Goal: Information Seeking & Learning: Learn about a topic

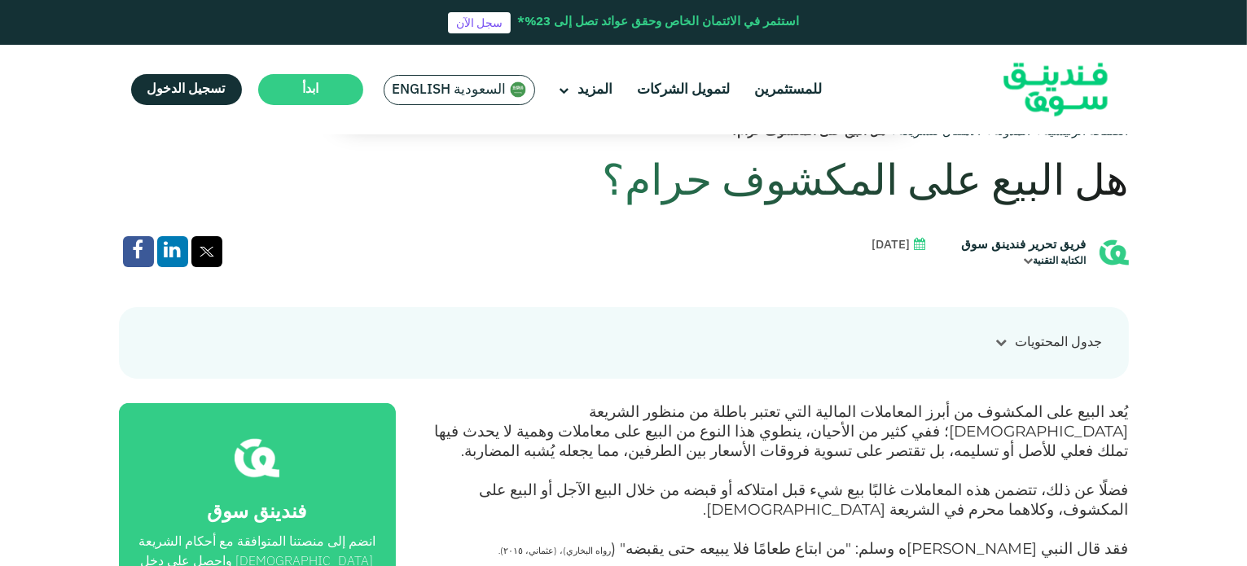
scroll to position [570, 0]
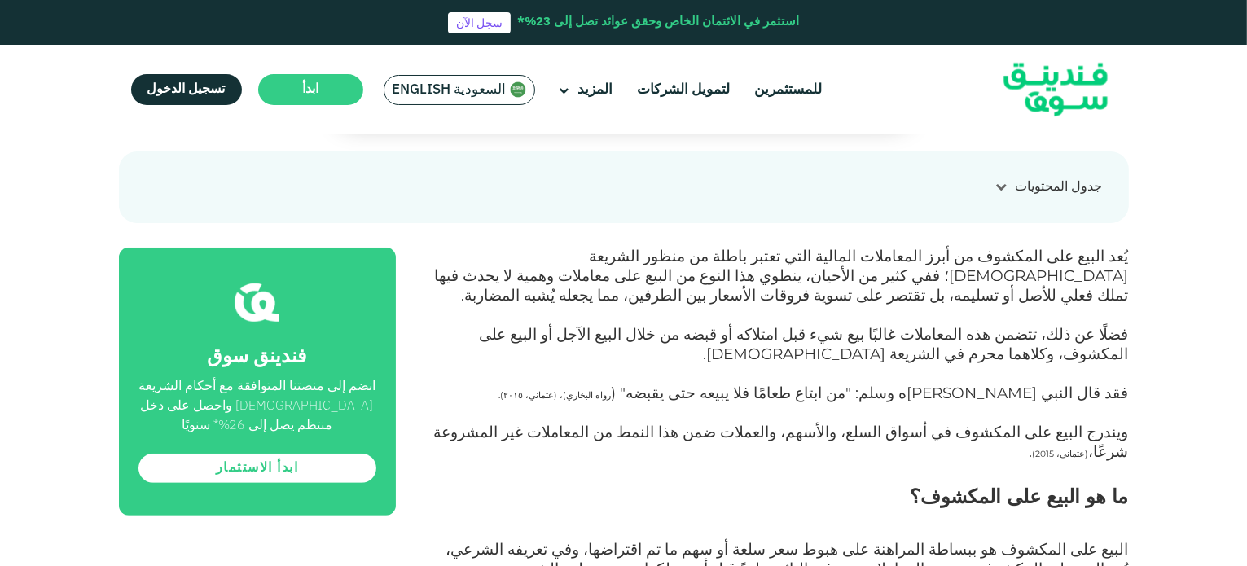
click at [981, 341] on span "فضلًا عن ذلك، تتضمن هذه المعاملات غالبًا بيع شيء قبل امتلاكه أو قبضه من خلال ال…" at bounding box center [804, 344] width 649 height 38
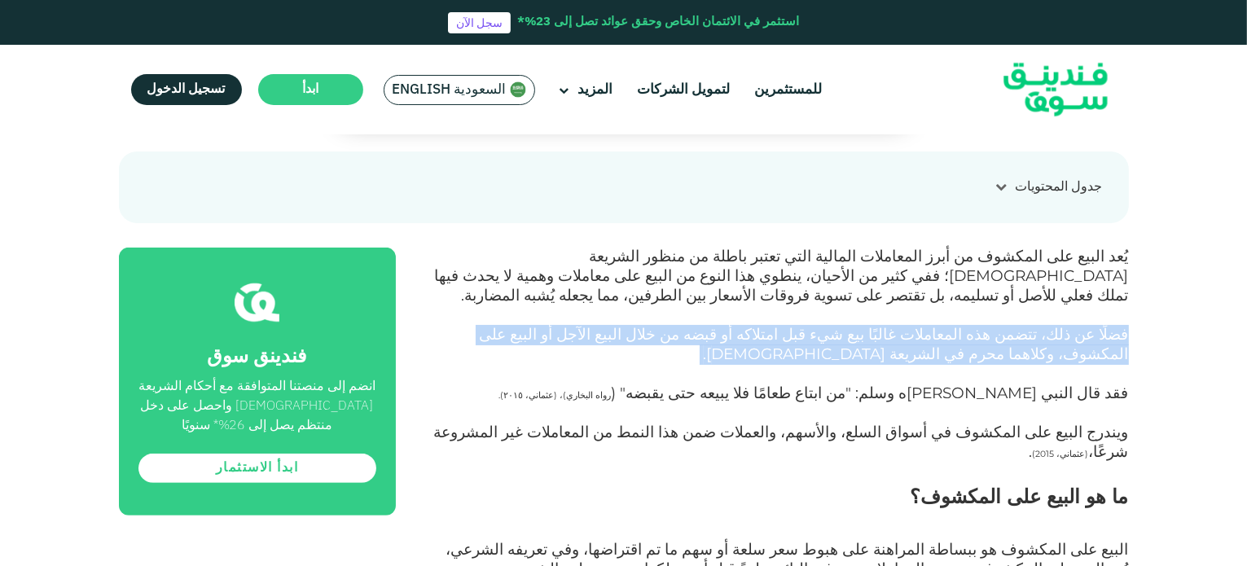
click at [981, 341] on span "فضلًا عن ذلك، تتضمن هذه المعاملات غالبًا بيع شيء قبل امتلاكه أو قبضه من خلال ال…" at bounding box center [804, 344] width 649 height 38
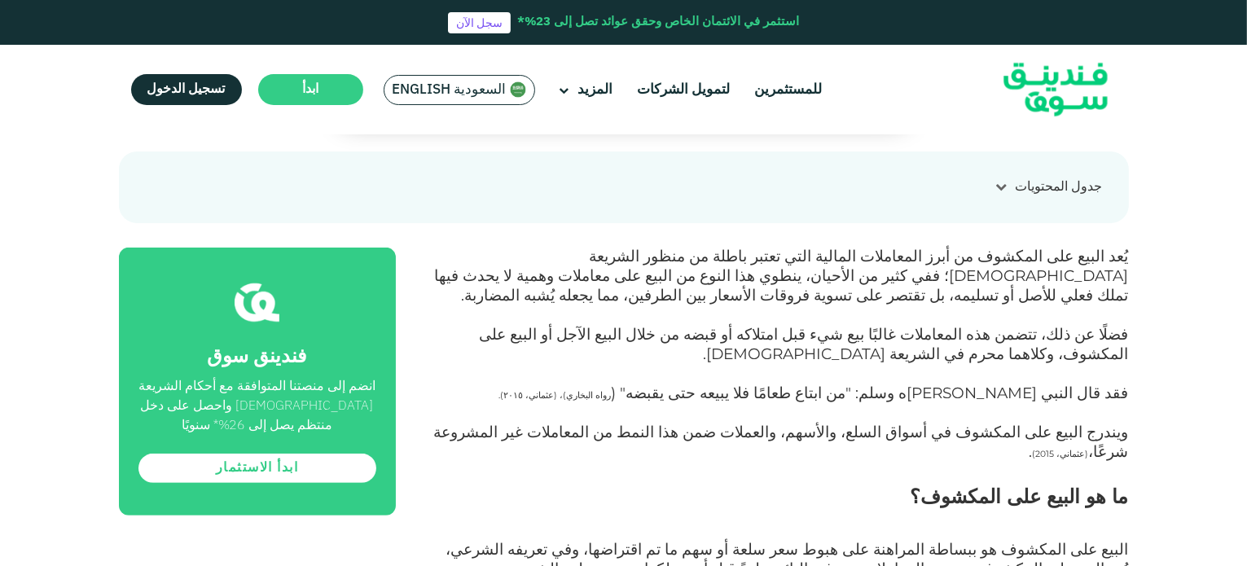
click at [972, 265] on span "يُعد البيع على المكشوف من أبرز المعاملات المالية التي تعتبر باطلة من منظور الشر…" at bounding box center [782, 276] width 694 height 58
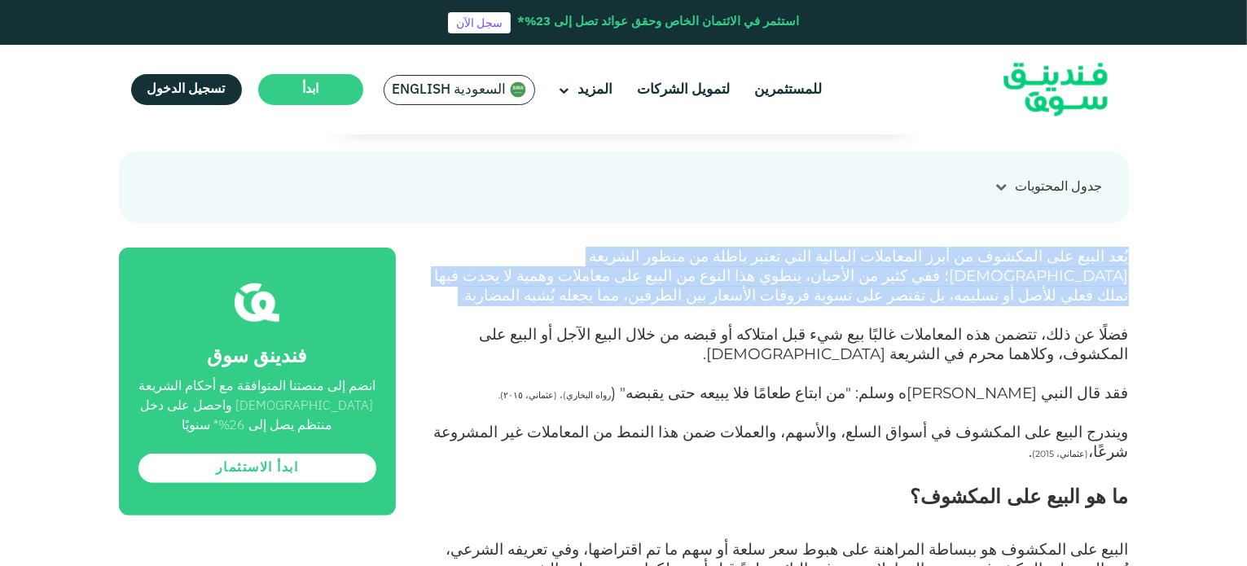
click at [972, 265] on span "يُعد البيع على المكشوف من أبرز المعاملات المالية التي تعتبر باطلة من منظور الشر…" at bounding box center [782, 276] width 694 height 58
click at [973, 280] on span "يُعد البيع على المكشوف من أبرز المعاملات المالية التي تعتبر باطلة من منظور الشر…" at bounding box center [782, 276] width 694 height 58
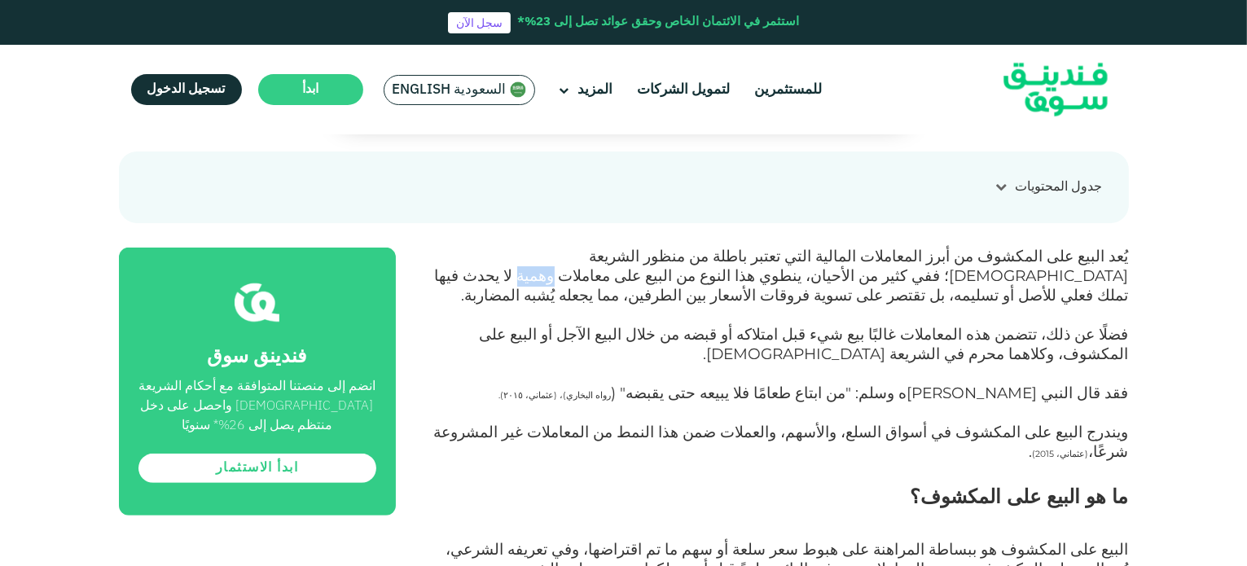
click at [973, 280] on span "يُعد البيع على المكشوف من أبرز المعاملات المالية التي تعتبر باطلة من منظور الشر…" at bounding box center [782, 276] width 694 height 58
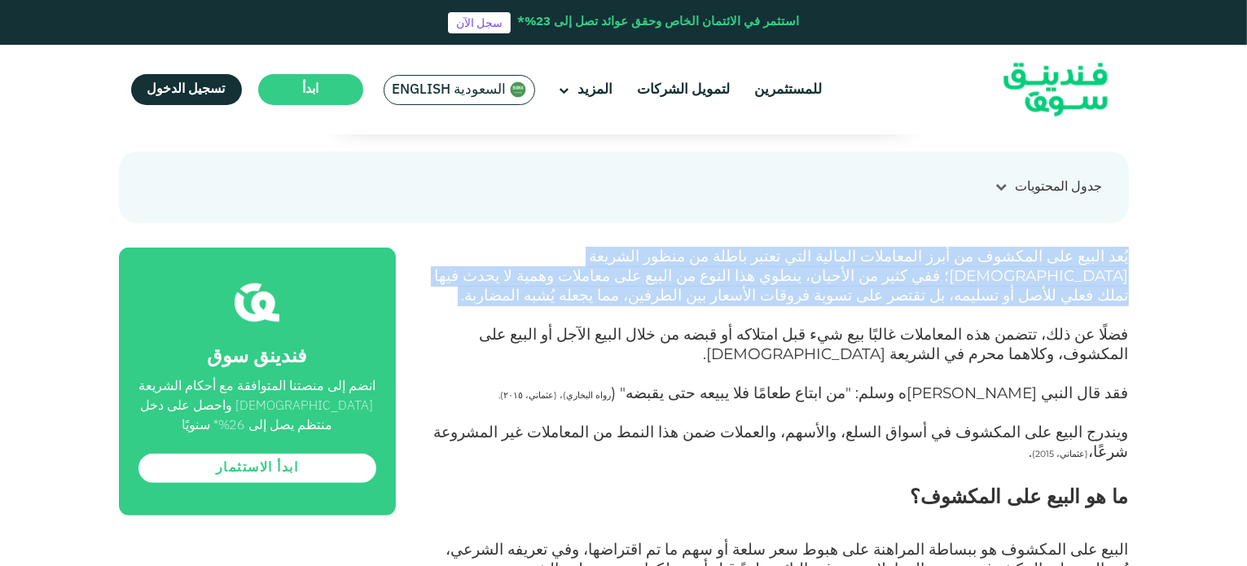
click at [973, 280] on span "يُعد البيع على المكشوف من أبرز المعاملات المالية التي تعتبر باطلة من منظور الشر…" at bounding box center [782, 276] width 694 height 58
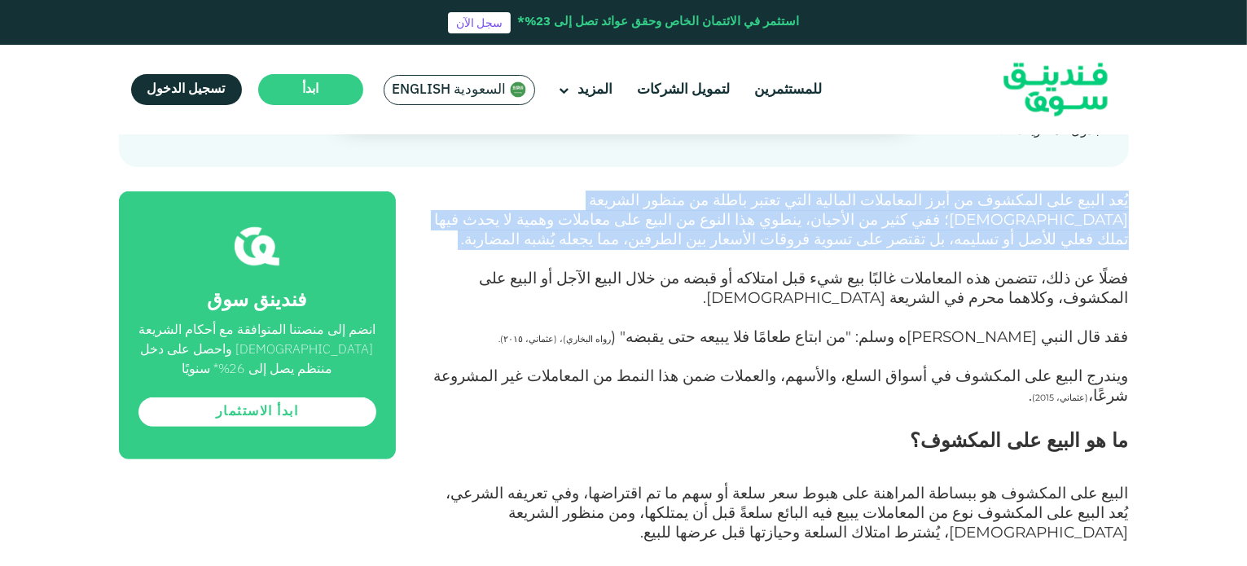
scroll to position [651, 0]
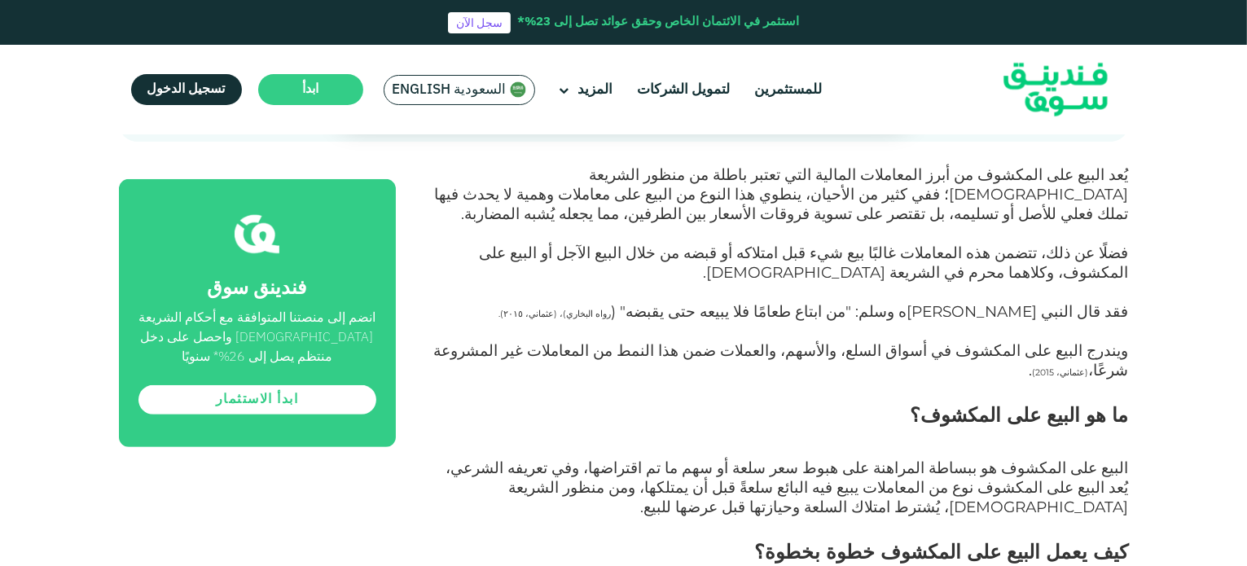
click at [940, 357] on span "ويندرج البيع على المكشوف في أسواق السلع، والأسهم، والعملات ضمن هذا النمط من الم…" at bounding box center [781, 360] width 695 height 38
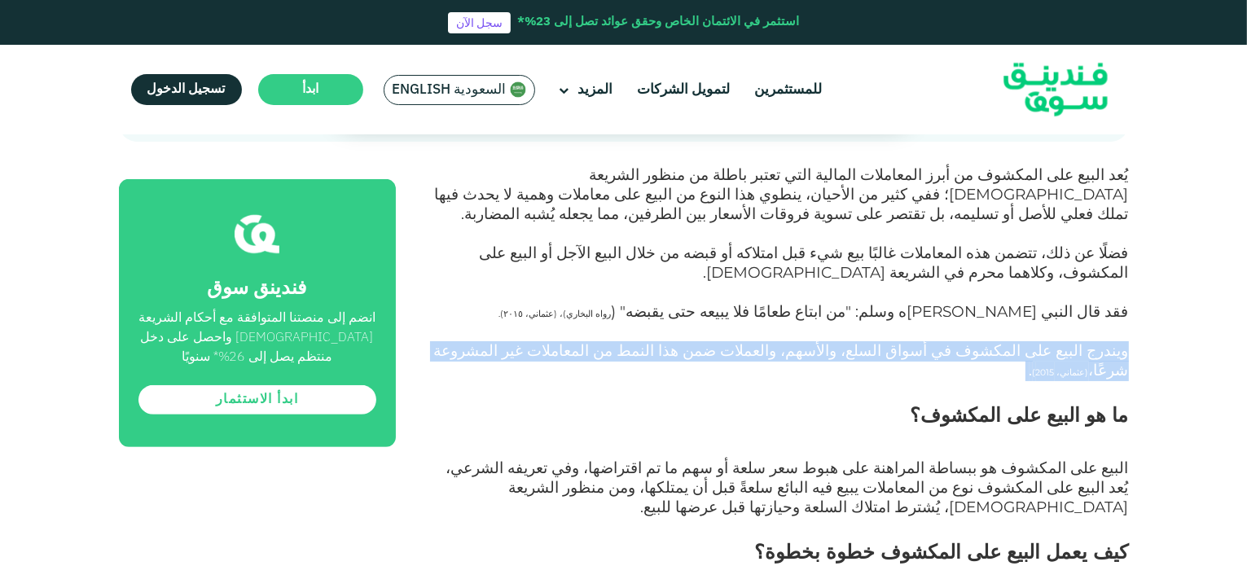
click at [940, 357] on span "ويندرج البيع على المكشوف في أسواق السلع، والأسهم، والعملات ضمن هذا النمط من الم…" at bounding box center [781, 360] width 695 height 38
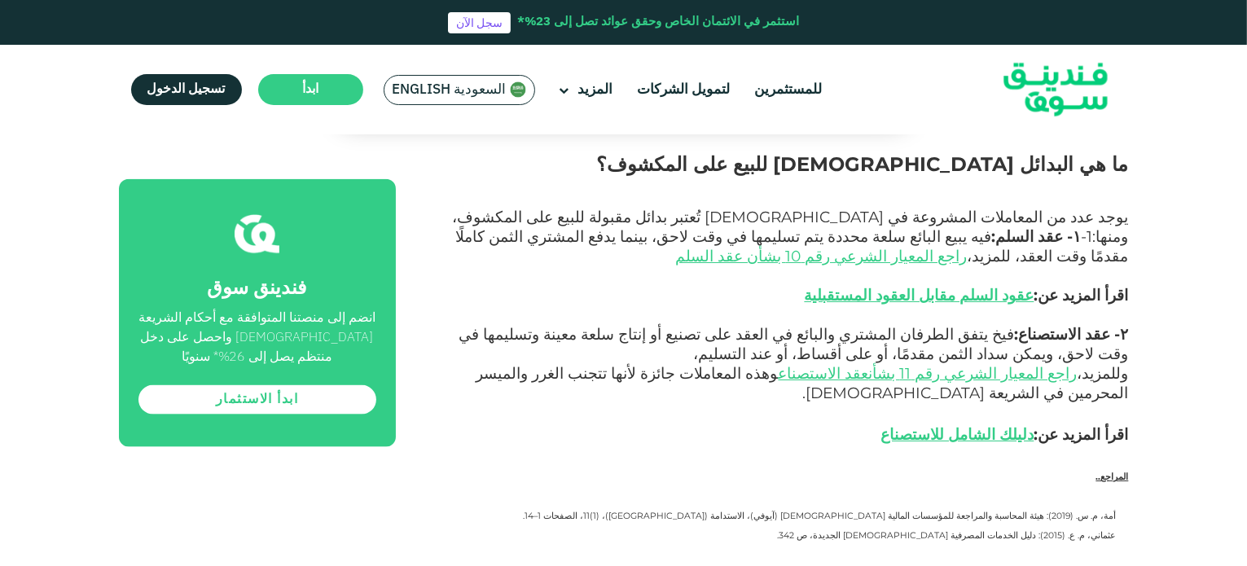
scroll to position [1629, 0]
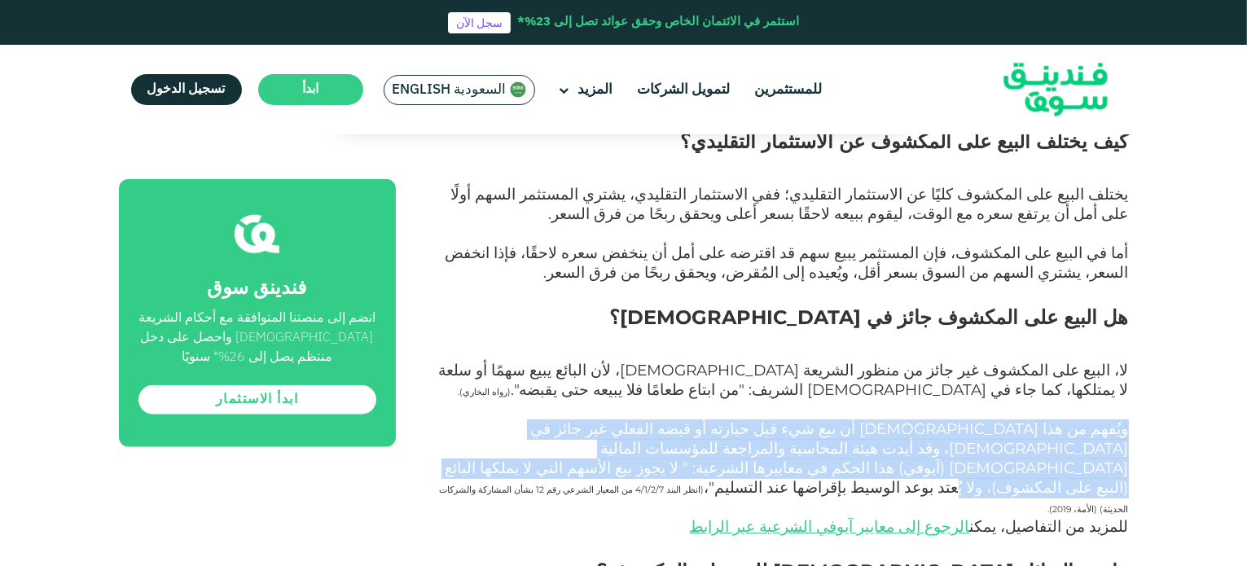
drag, startPoint x: 1127, startPoint y: 352, endPoint x: 1047, endPoint y: 399, distance: 92.7
click at [1047, 419] on span "ويُفهم من هذا [DEMOGRAPHIC_DATA] أن بيع شيء قبل حيازته أو قبضه الفعلي غير جائز …" at bounding box center [784, 467] width 689 height 97
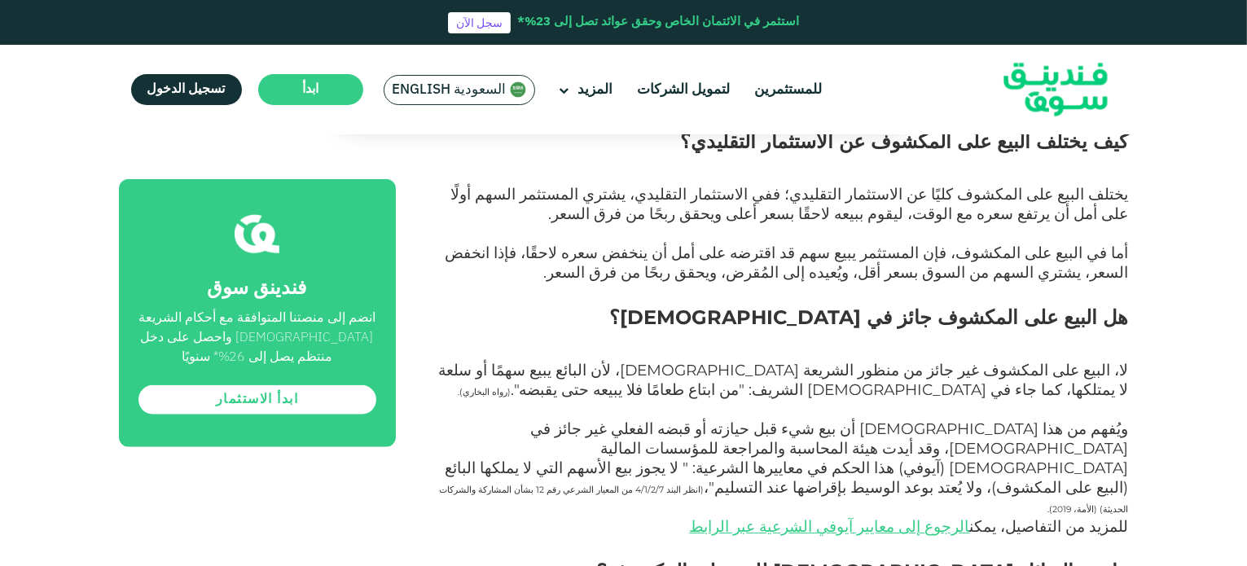
click at [1204, 432] on div "الصفحة الرئيسية المدونة الامتثال للشريعة [DATE] ١" at bounding box center [623, 197] width 1247 height 3359
click at [1105, 361] on span "لا، البيع على المكشوف غير جائز من منظور الشريعة [DEMOGRAPHIC_DATA]، لأن البائع …" at bounding box center [784, 380] width 690 height 38
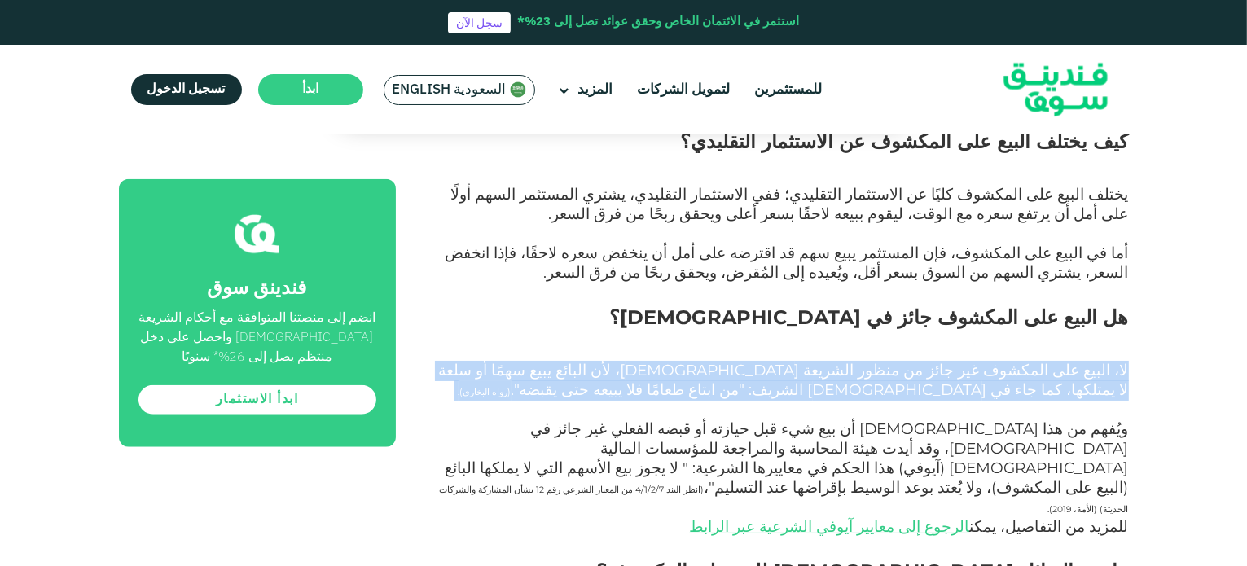
click at [1105, 361] on span "لا، البيع على المكشوف غير جائز من منظور الشريعة [DEMOGRAPHIC_DATA]، لأن البائع …" at bounding box center [784, 380] width 690 height 38
